Goal: Task Accomplishment & Management: Manage account settings

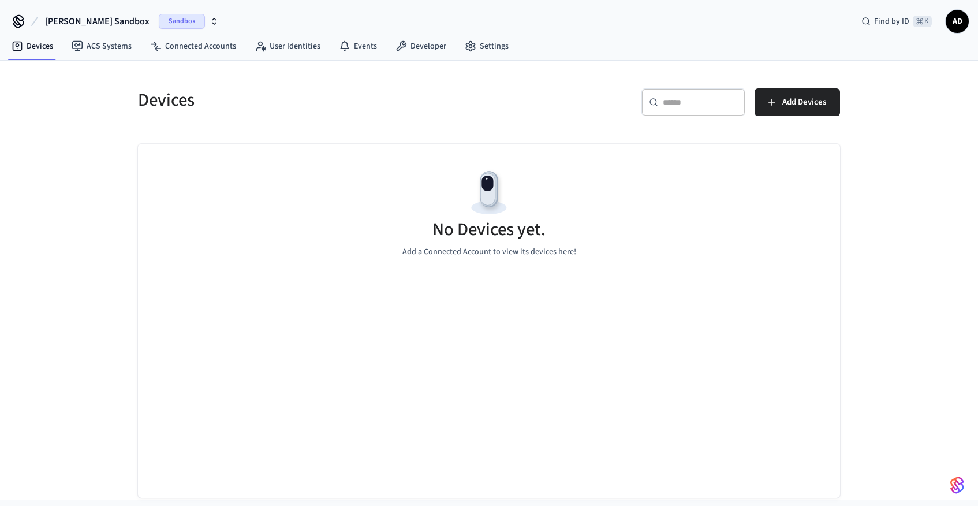
click at [962, 19] on span "AD" at bounding box center [957, 21] width 21 height 21
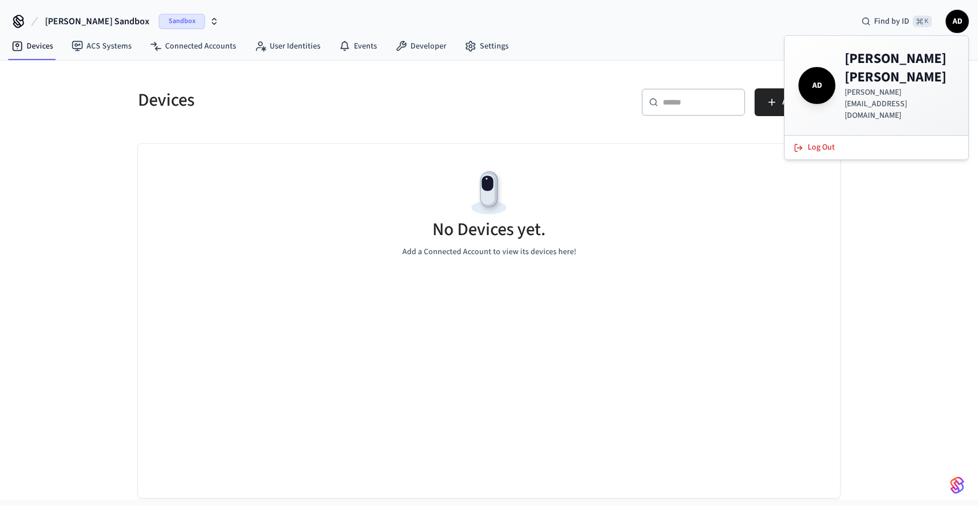
click at [887, 294] on div "Devices ​ ​ Add Devices No Devices yet. Add a Connected Account to view its dev…" at bounding box center [489, 280] width 978 height 439
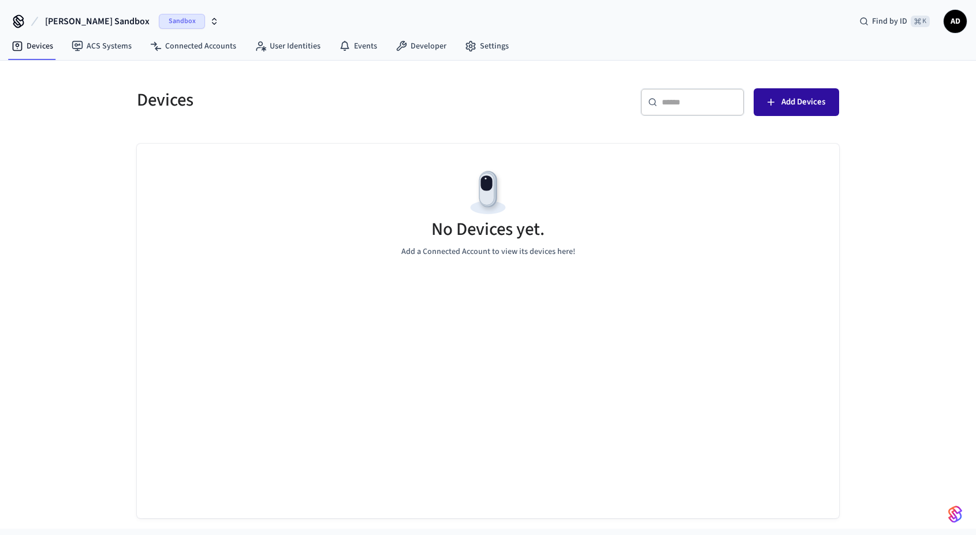
click at [800, 102] on span "Add Devices" at bounding box center [803, 102] width 44 height 15
click at [963, 20] on span "AD" at bounding box center [955, 21] width 21 height 21
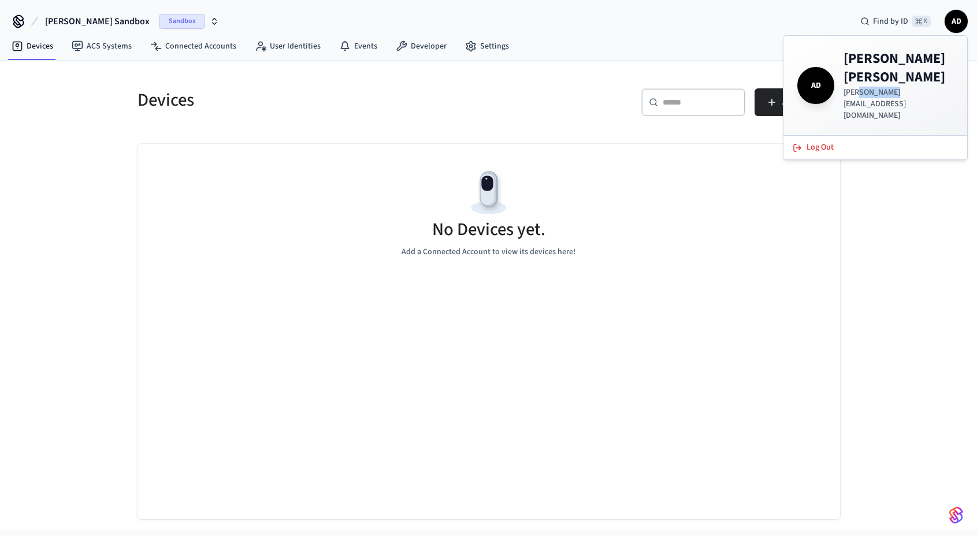
drag, startPoint x: 860, startPoint y: 94, endPoint x: 916, endPoint y: 94, distance: 55.4
click at [916, 94] on p "[PERSON_NAME][EMAIL_ADDRESS][DOMAIN_NAME]" at bounding box center [898, 104] width 110 height 35
click at [486, 50] on link "Settings" at bounding box center [487, 46] width 62 height 21
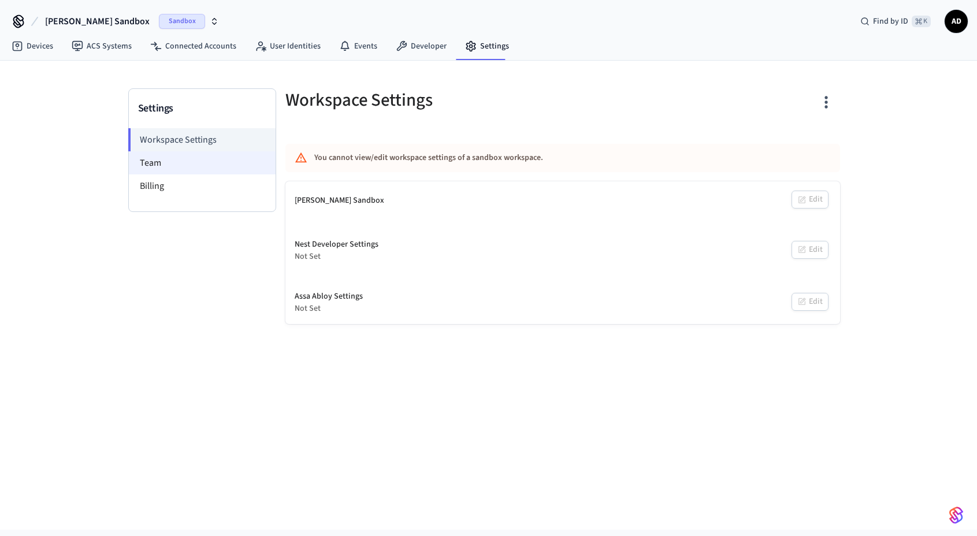
click at [182, 161] on li "Team" at bounding box center [202, 162] width 147 height 23
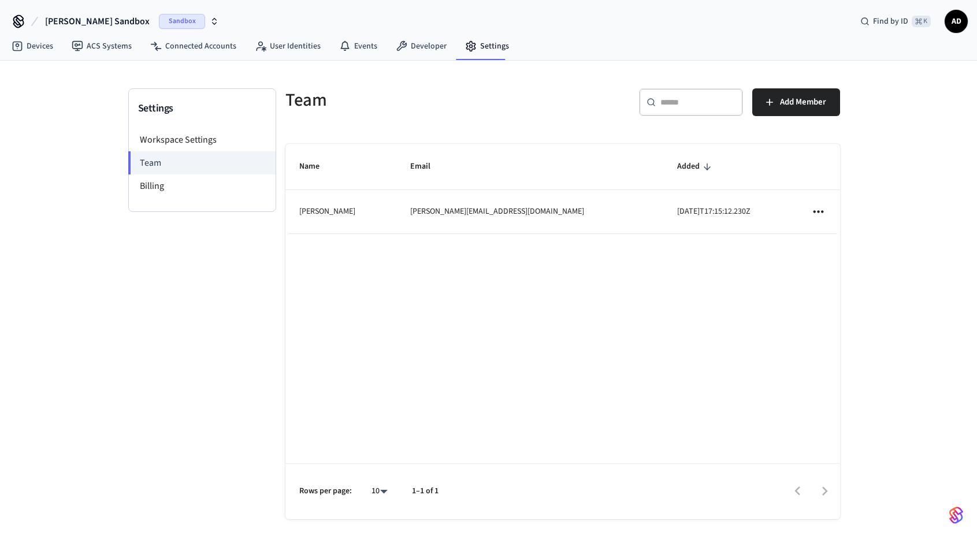
click at [819, 210] on icon "sticky table" at bounding box center [817, 211] width 15 height 15
click at [688, 272] on div at bounding box center [488, 268] width 977 height 536
click at [798, 103] on span "Add Member" at bounding box center [803, 102] width 46 height 15
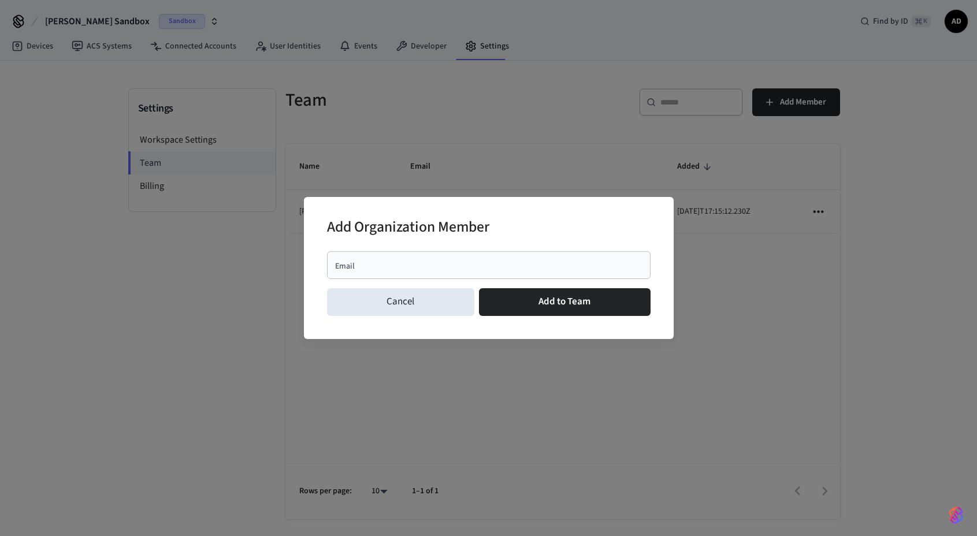
click at [377, 270] on div "Email" at bounding box center [488, 265] width 323 height 28
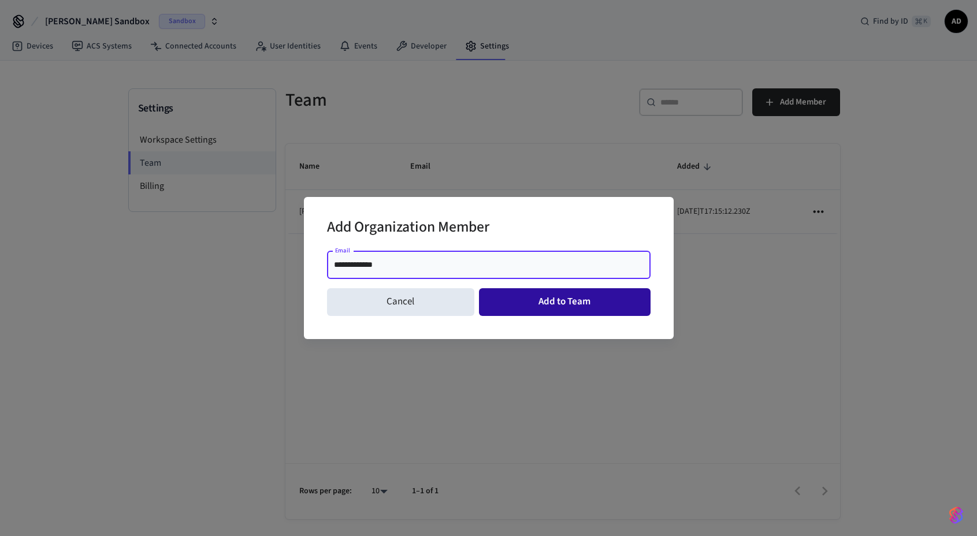
type input "**********"
click at [541, 305] on button "Add to Team" at bounding box center [565, 302] width 172 height 28
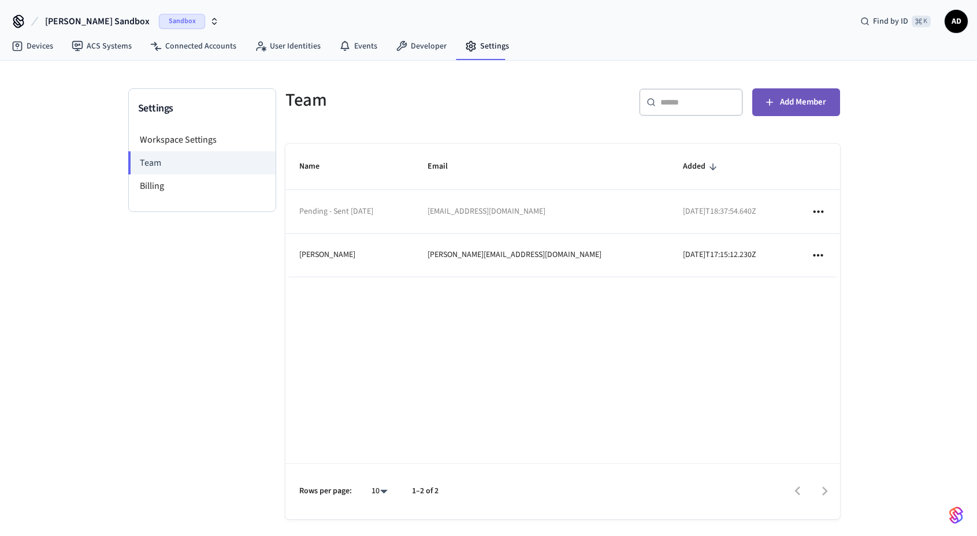
click at [780, 105] on span "Add Member" at bounding box center [803, 102] width 46 height 15
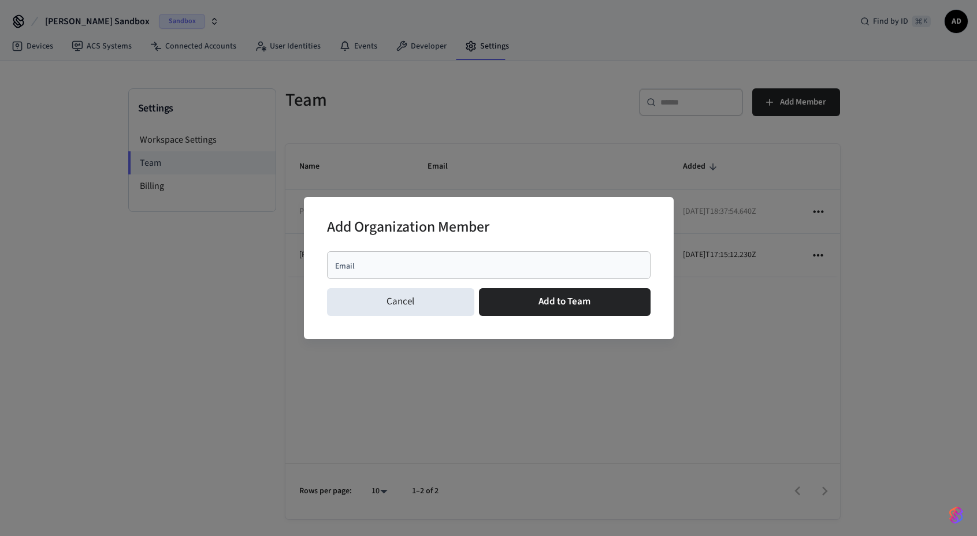
click at [409, 262] on input "Email" at bounding box center [489, 265] width 310 height 12
paste input "**********"
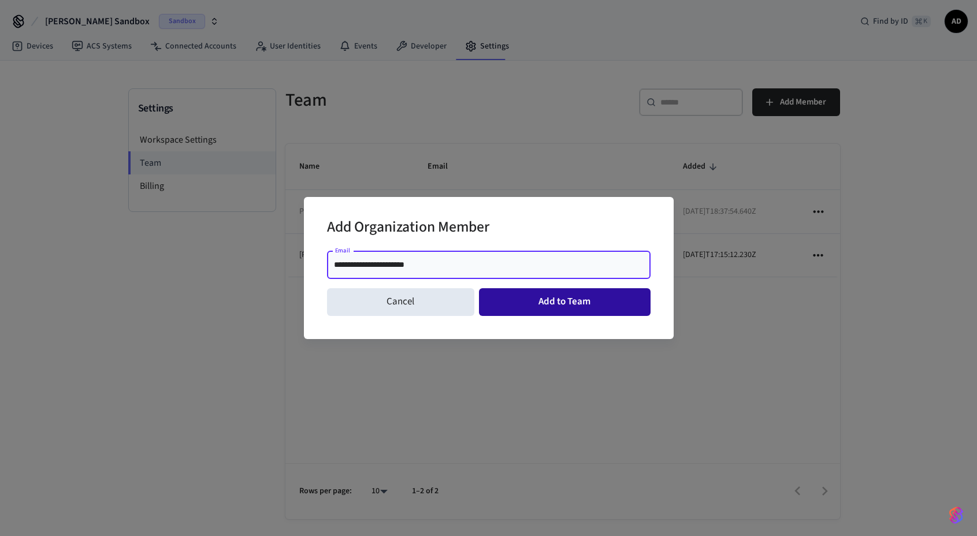
type input "**********"
click at [538, 302] on button "Add to Team" at bounding box center [565, 302] width 172 height 28
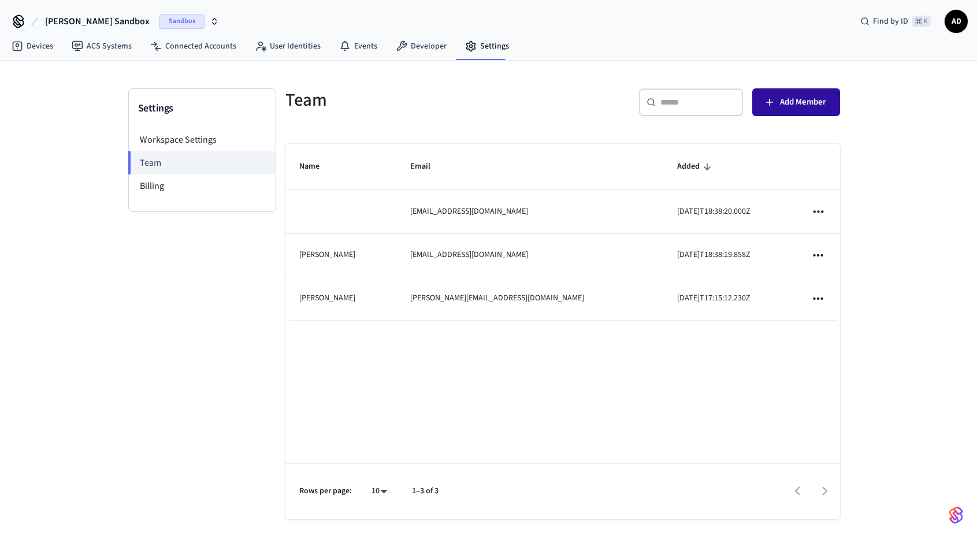
click at [819, 99] on span "Add Member" at bounding box center [803, 102] width 46 height 15
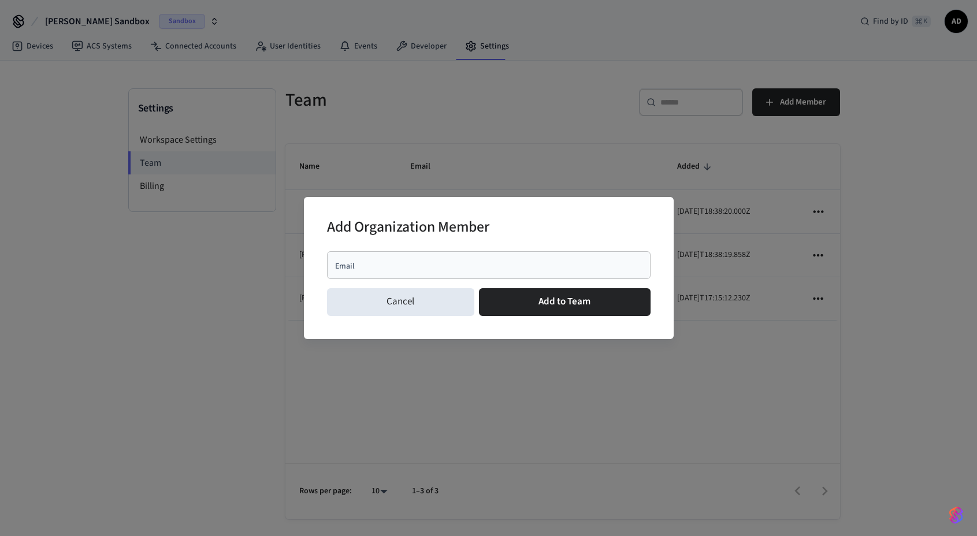
click at [437, 268] on input "Email" at bounding box center [489, 265] width 310 height 12
paste input "**********"
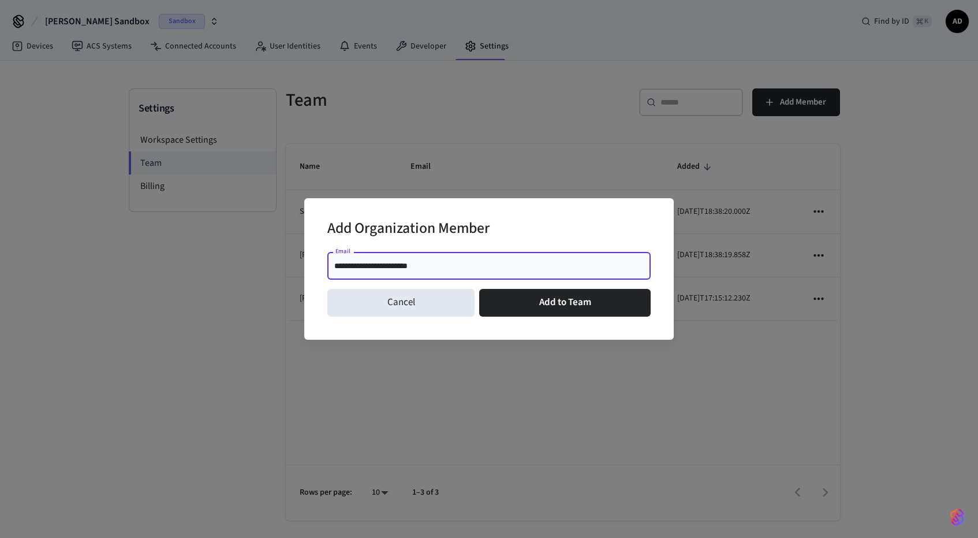
click at [358, 267] on input "**********" at bounding box center [489, 266] width 310 height 12
click at [460, 265] on input "**********" at bounding box center [489, 266] width 310 height 12
drag, startPoint x: 462, startPoint y: 267, endPoint x: 305, endPoint y: 260, distance: 157.2
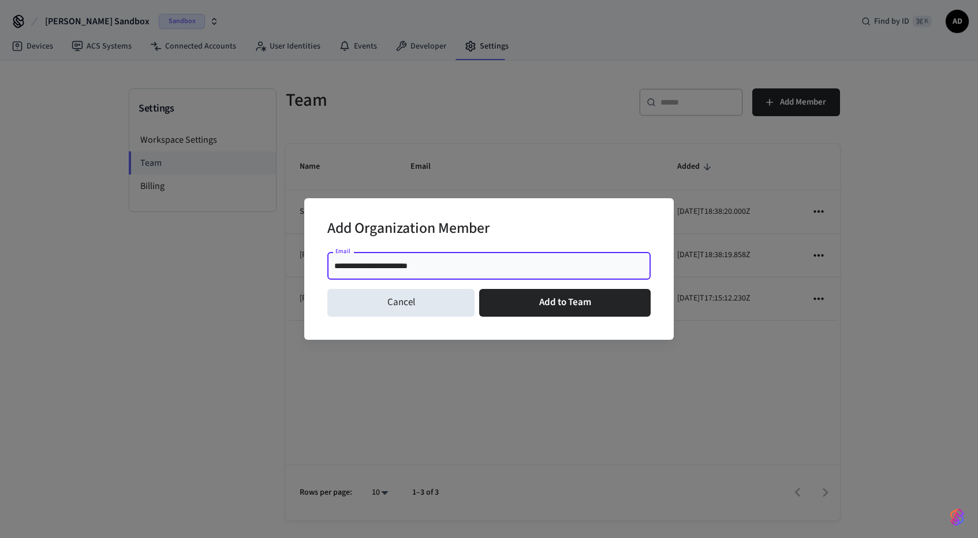
click at [305, 260] on div "**********" at bounding box center [489, 268] width 370 height 141
paste input "**"
click at [362, 265] on input "**********" at bounding box center [489, 266] width 310 height 12
type input "**********"
click at [554, 304] on button "Add to Team" at bounding box center [565, 303] width 172 height 28
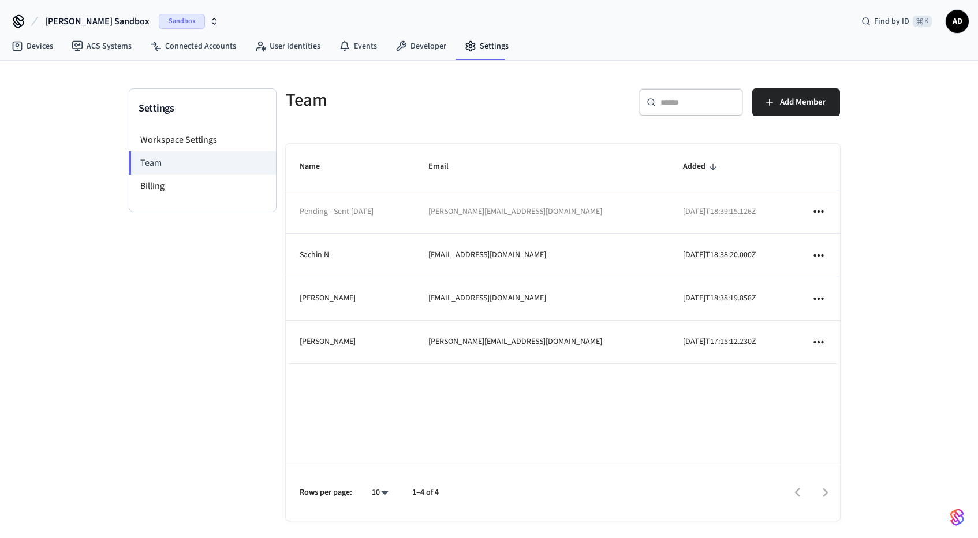
scroll to position [5, 0]
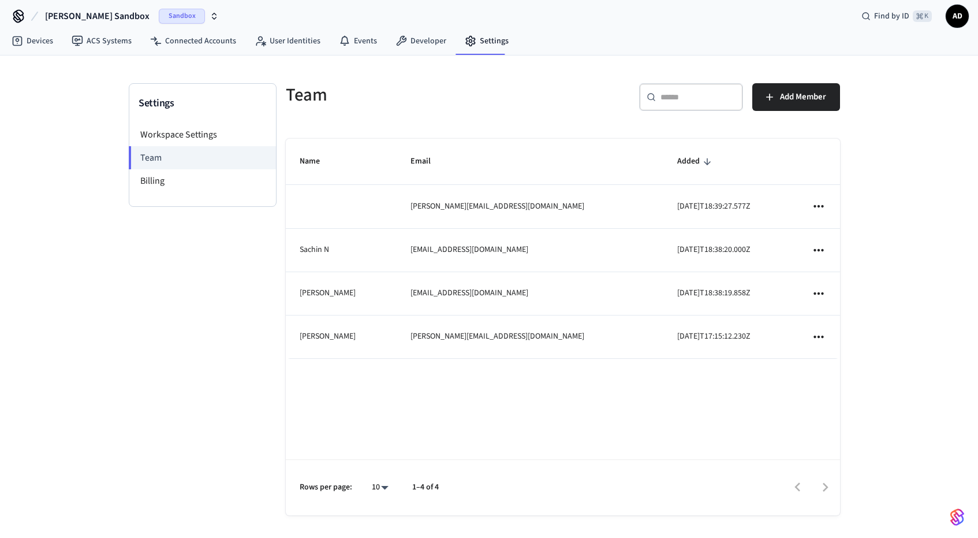
click at [434, 397] on div "Name Email Added sam@greenhorizon.com 2025-09-08T18:39:27.577Z Sachin N sachin@…" at bounding box center [563, 327] width 554 height 377
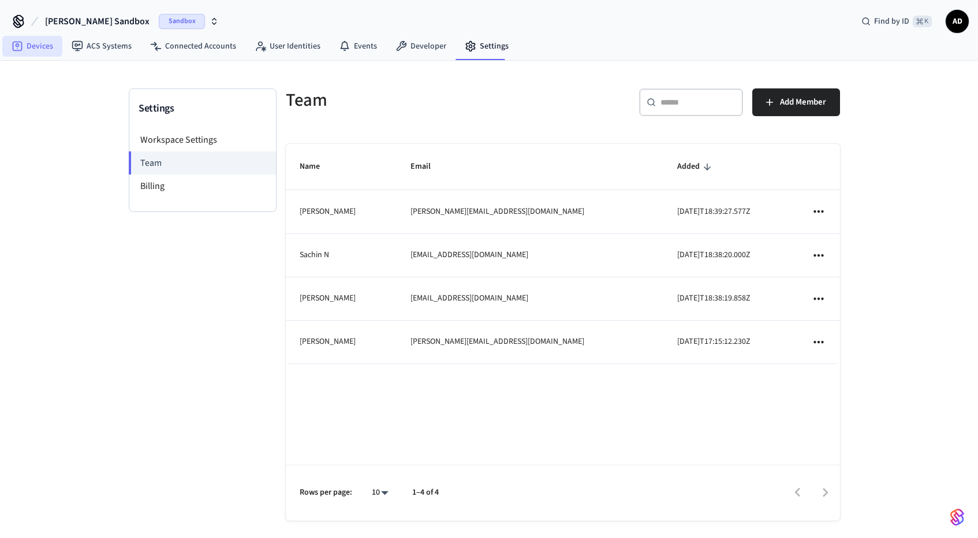
click at [47, 49] on link "Devices" at bounding box center [32, 46] width 60 height 21
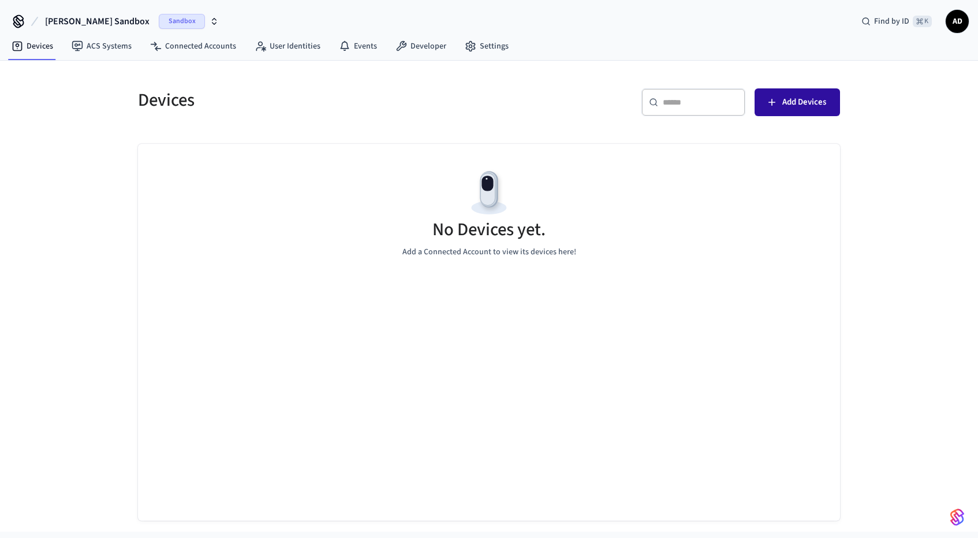
click at [793, 102] on span "Add Devices" at bounding box center [805, 102] width 44 height 15
click at [197, 19] on button "[PERSON_NAME] Sandbox Sandbox" at bounding box center [132, 21] width 181 height 24
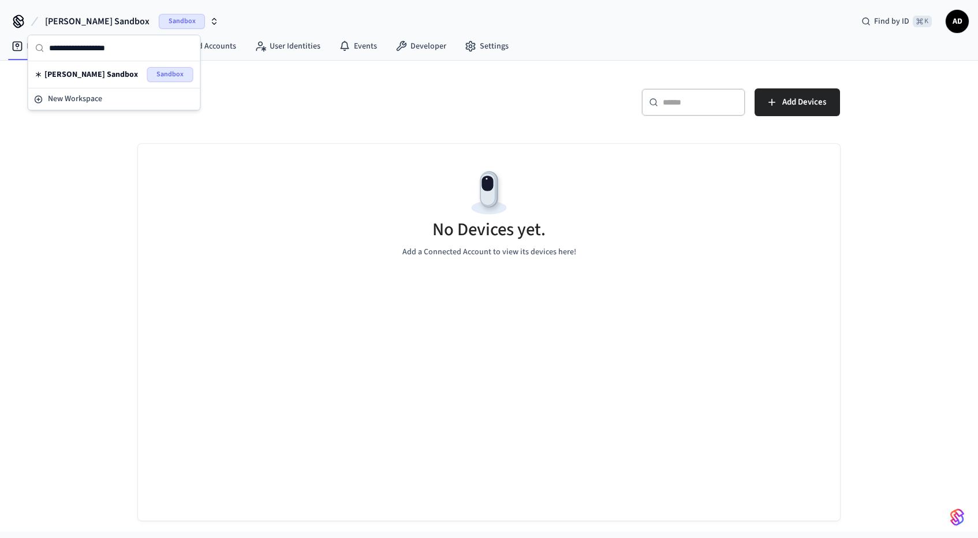
click at [243, 91] on h5 "Devices" at bounding box center [310, 100] width 344 height 24
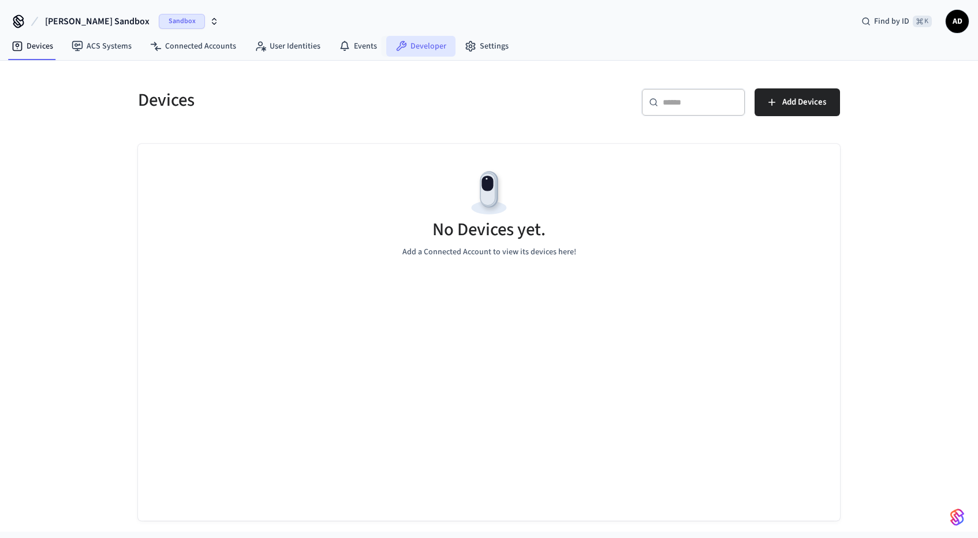
click at [419, 47] on link "Developer" at bounding box center [420, 46] width 69 height 21
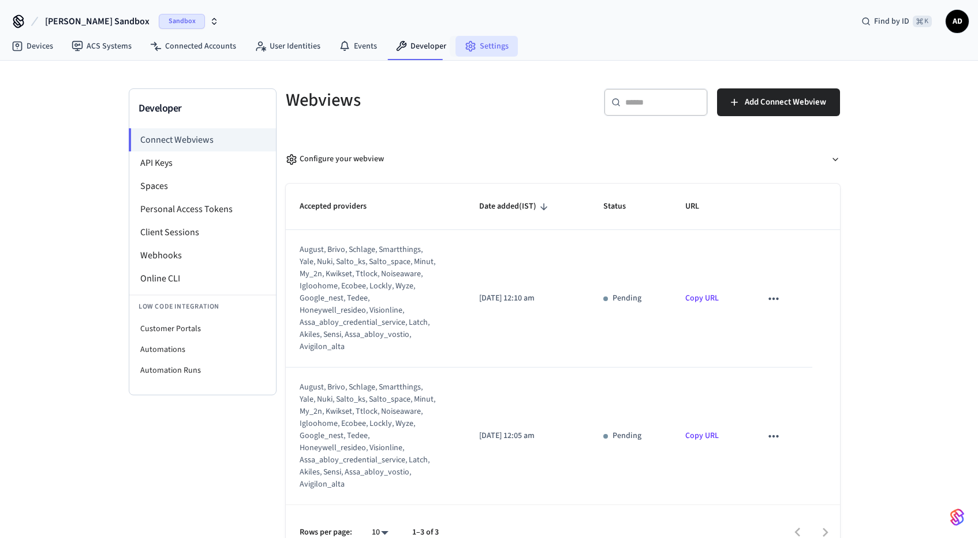
click at [489, 47] on link "Settings" at bounding box center [487, 46] width 62 height 21
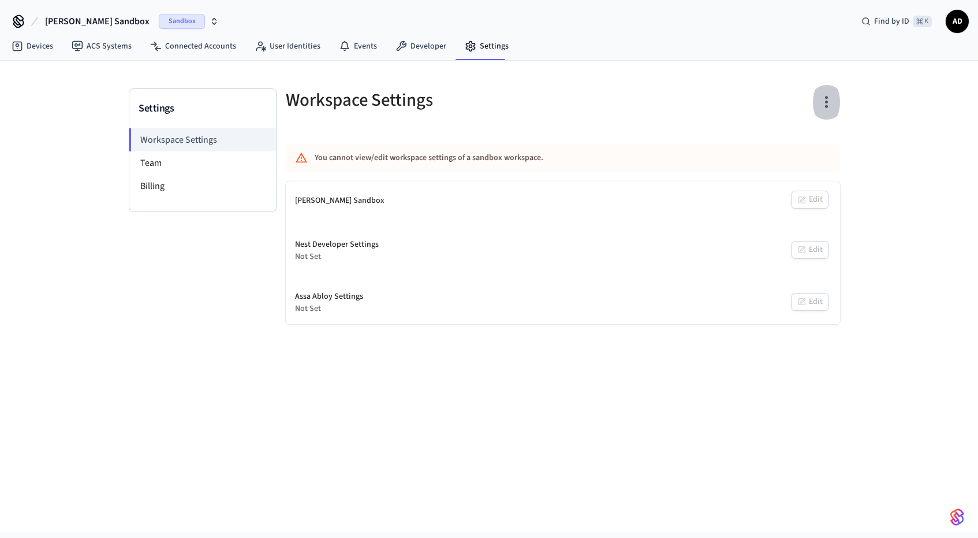
click at [829, 100] on icon "button" at bounding box center [827, 102] width 18 height 18
click at [722, 119] on div at bounding box center [489, 269] width 978 height 538
click at [169, 162] on li "Team" at bounding box center [202, 162] width 147 height 23
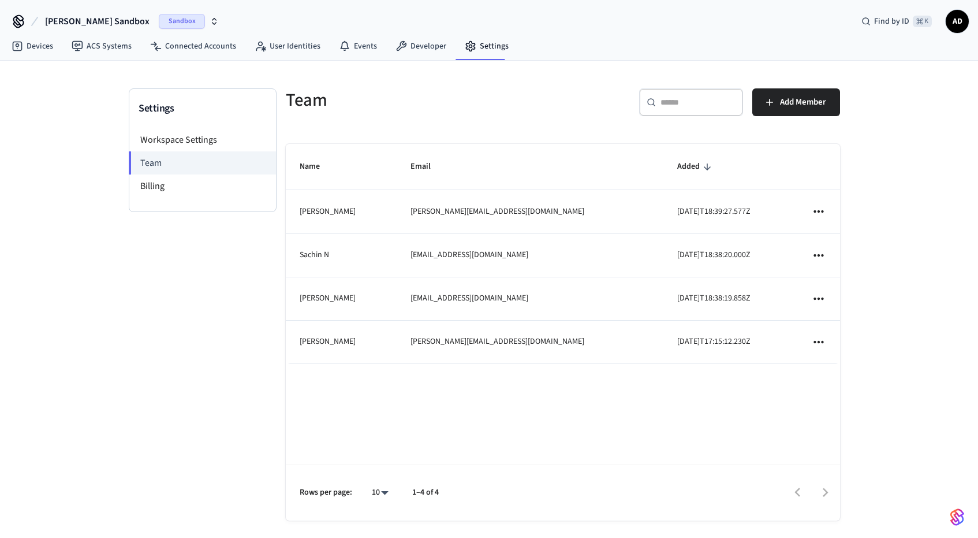
click at [815, 346] on icon "sticky table" at bounding box center [818, 341] width 15 height 15
click at [877, 296] on div at bounding box center [489, 269] width 978 height 538
click at [959, 23] on span "AD" at bounding box center [957, 21] width 21 height 21
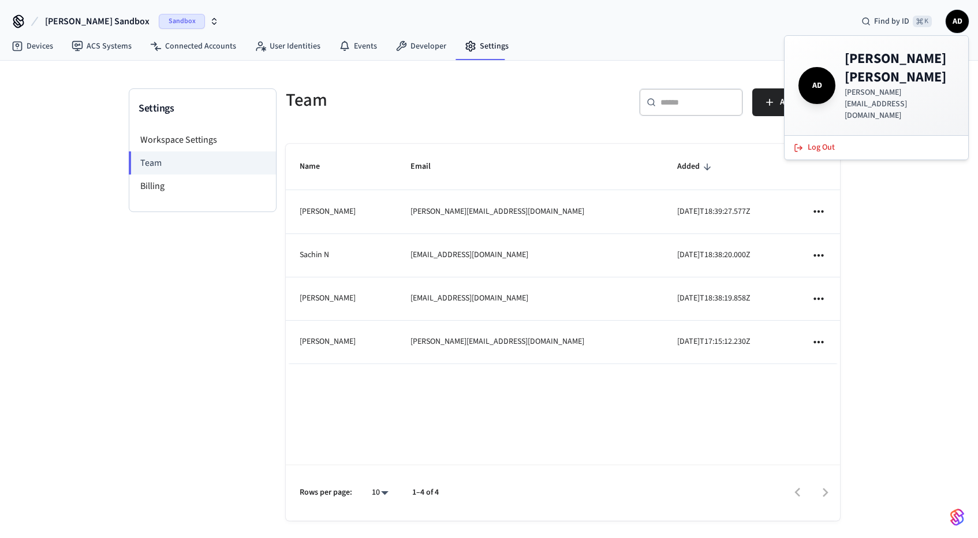
click at [100, 76] on div "Settings Workspace Settings Team Billing Team ​ ​ Add Member Name Email Added […" at bounding box center [489, 302] width 978 height 483
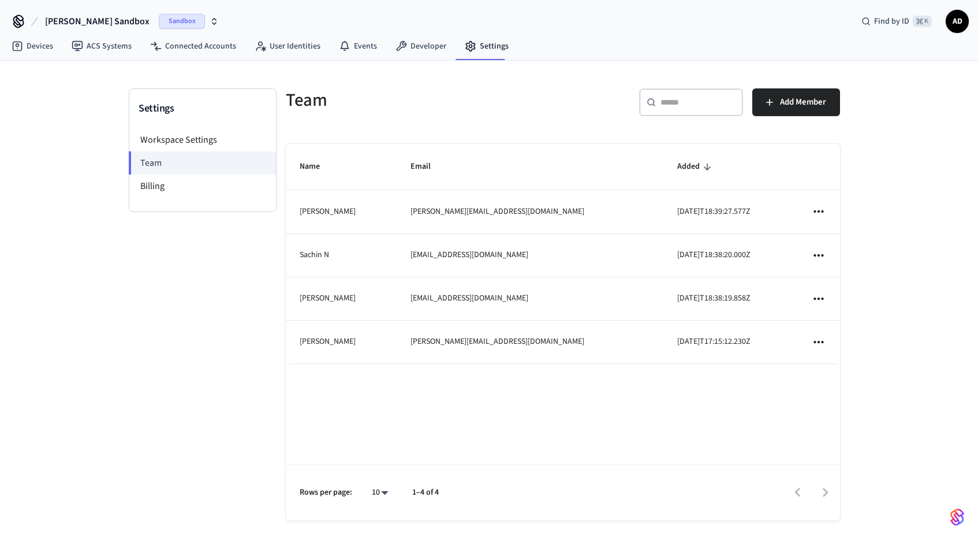
click at [94, 21] on span "[PERSON_NAME] Sandbox" at bounding box center [97, 21] width 105 height 14
click at [27, 20] on icon at bounding box center [18, 21] width 18 height 18
click at [22, 20] on icon at bounding box center [19, 24] width 10 height 8
click at [208, 43] on link "Connected Accounts" at bounding box center [193, 46] width 105 height 21
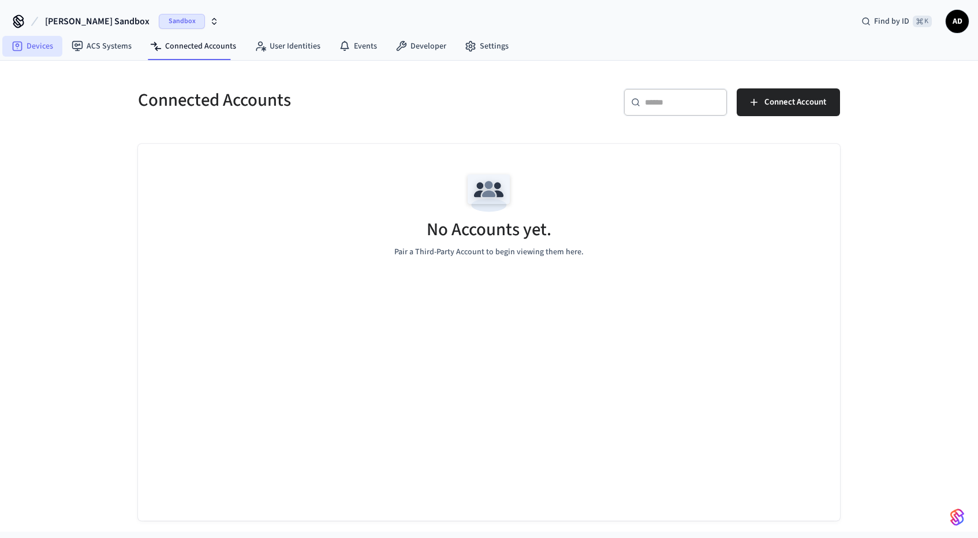
click at [39, 49] on link "Devices" at bounding box center [32, 46] width 60 height 21
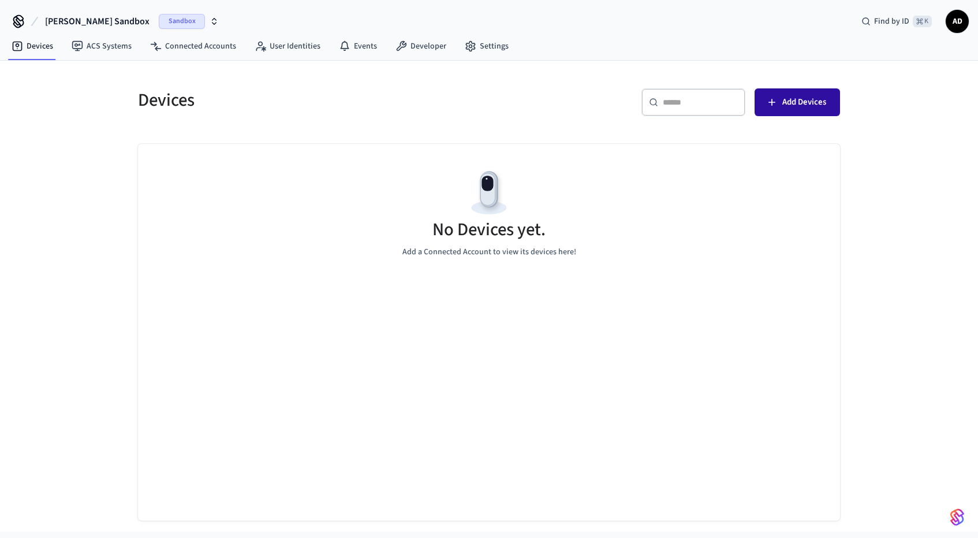
click at [817, 100] on span "Add Devices" at bounding box center [805, 102] width 44 height 15
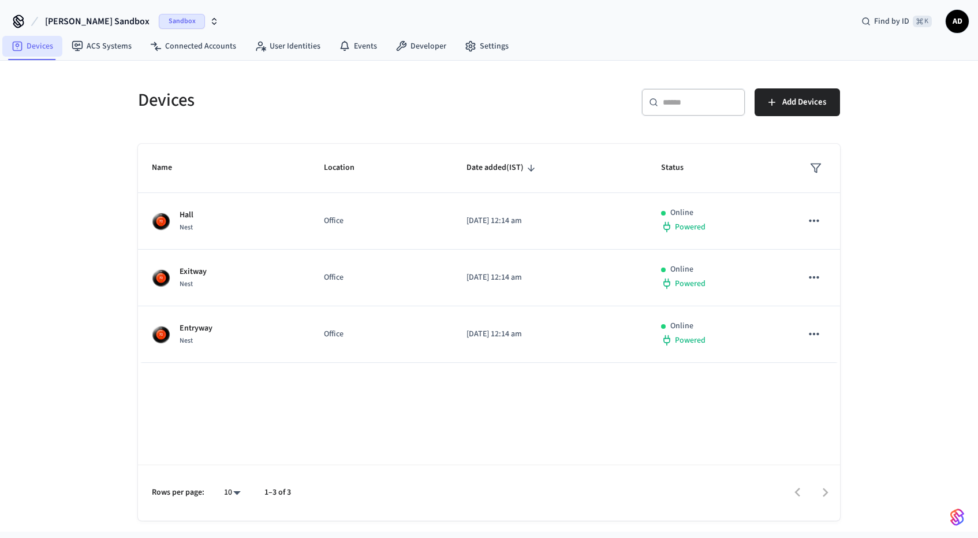
click at [40, 49] on link "Devices" at bounding box center [32, 46] width 60 height 21
click at [409, 47] on link "Developer" at bounding box center [420, 46] width 69 height 21
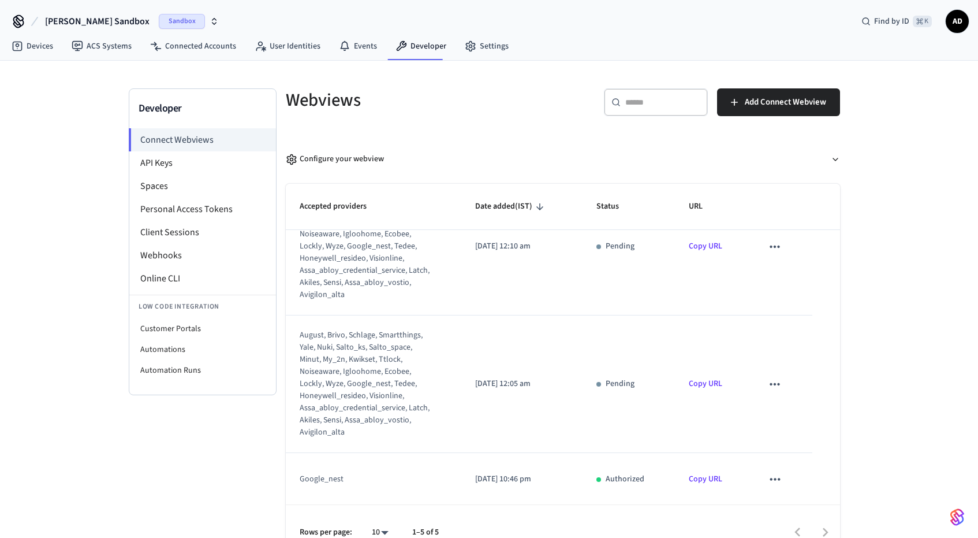
scroll to position [329, 0]
click at [770, 476] on icon "sticky table" at bounding box center [774, 477] width 15 height 15
click at [720, 515] on div at bounding box center [489, 269] width 978 height 538
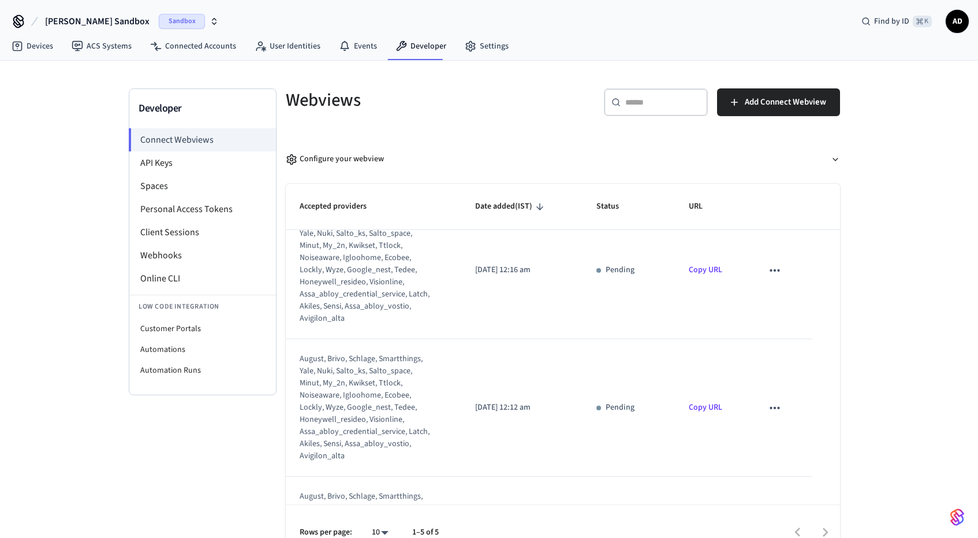
scroll to position [0, 0]
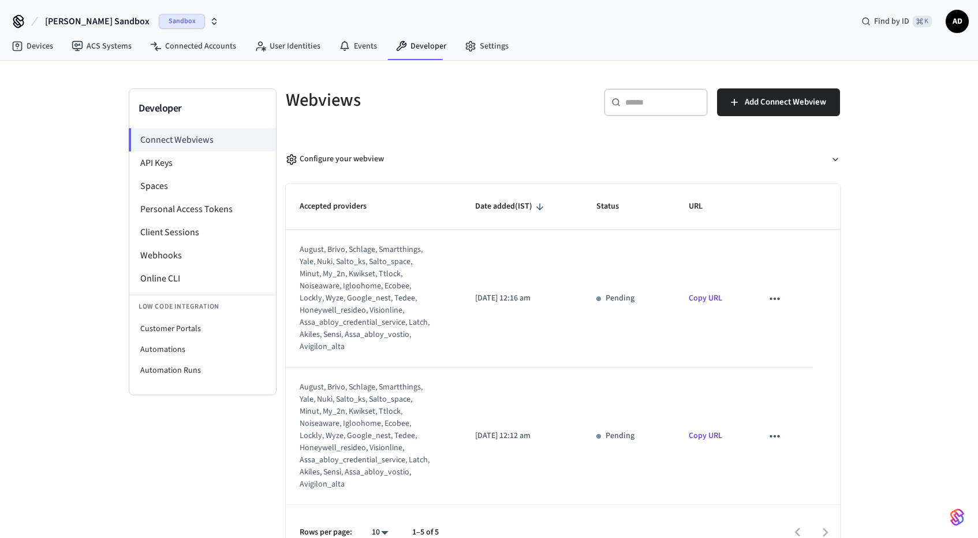
click at [960, 17] on span "AD" at bounding box center [957, 21] width 21 height 21
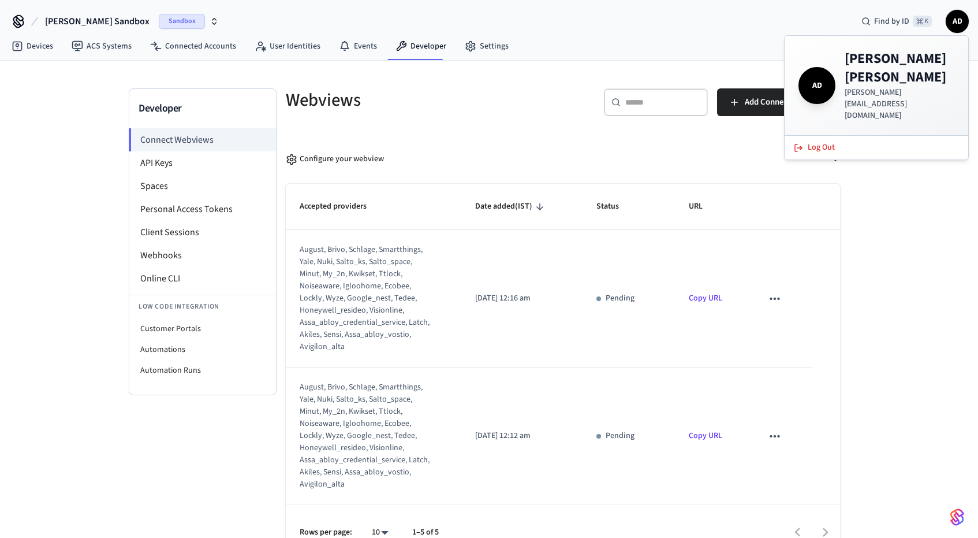
click at [769, 19] on div "[PERSON_NAME] Sandbox Sandbox Find by ID ⌘ K AD" at bounding box center [489, 16] width 978 height 33
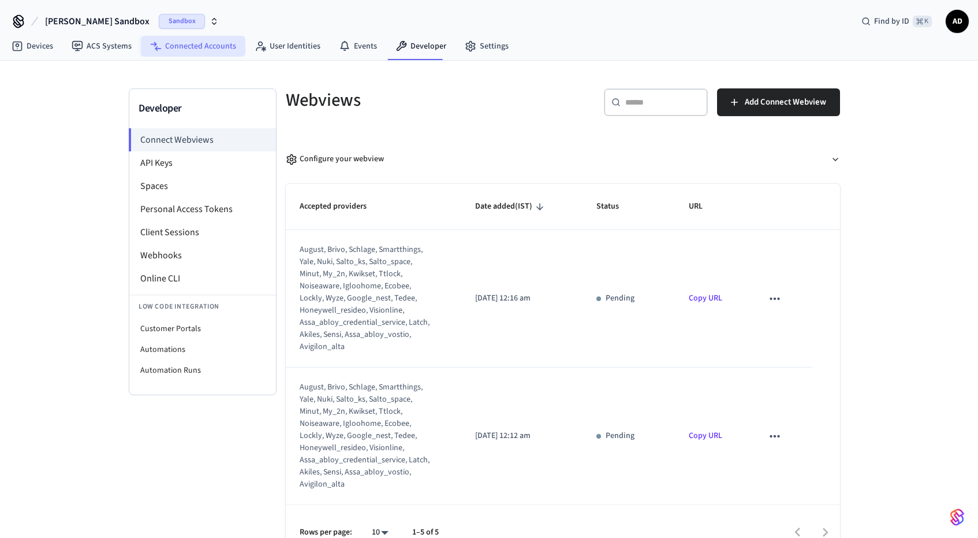
click at [204, 44] on link "Connected Accounts" at bounding box center [193, 46] width 105 height 21
